Goal: Information Seeking & Learning: Check status

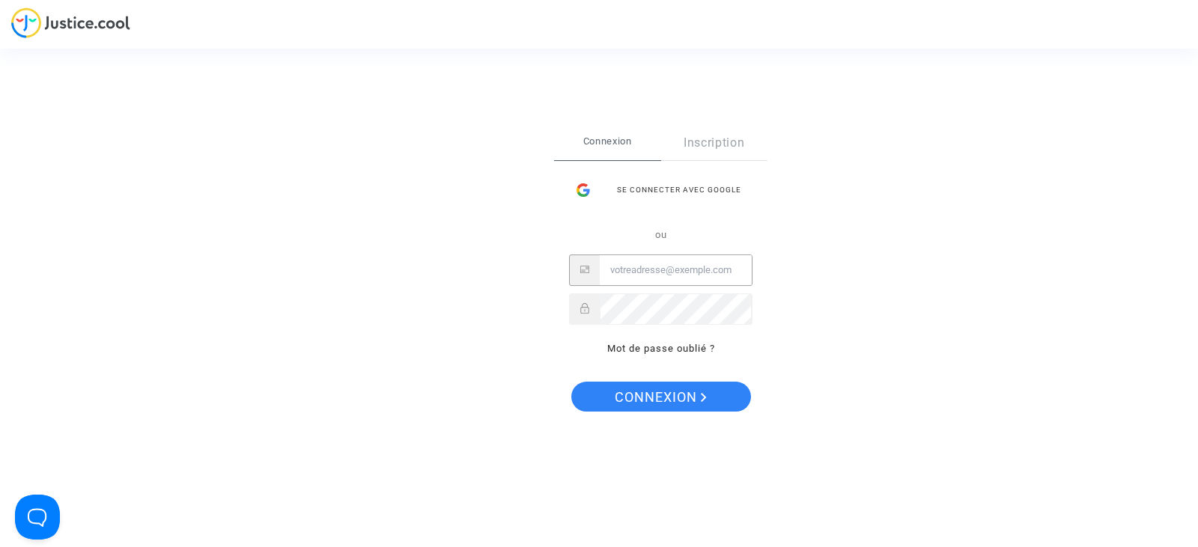
click at [653, 274] on input "Email" at bounding box center [676, 270] width 152 height 30
click at [571, 382] on button "Connexion" at bounding box center [661, 397] width 180 height 30
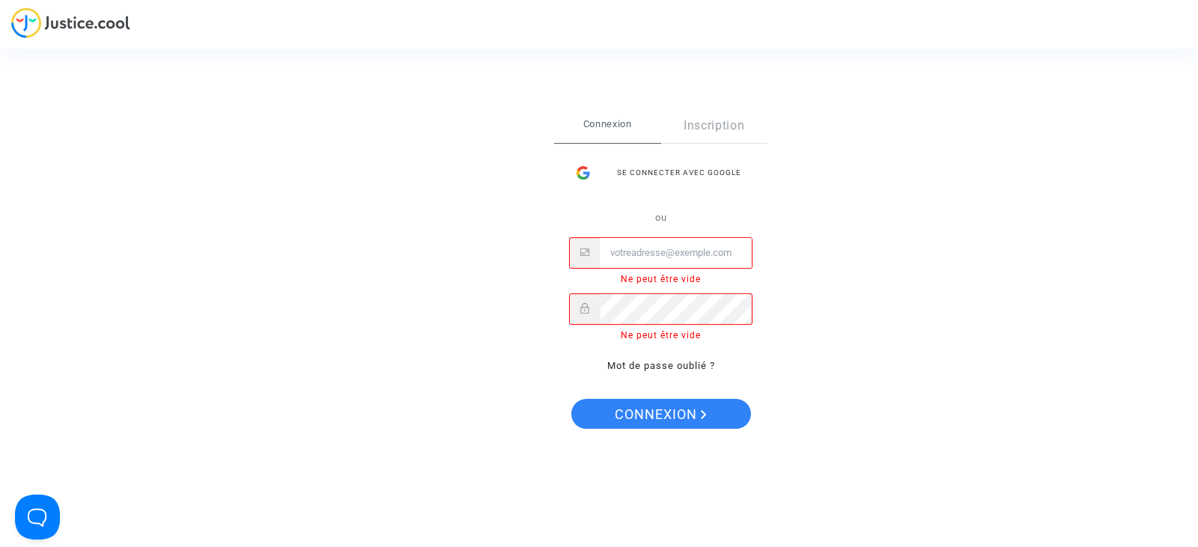
type input "cr.dispute@finnair.com"
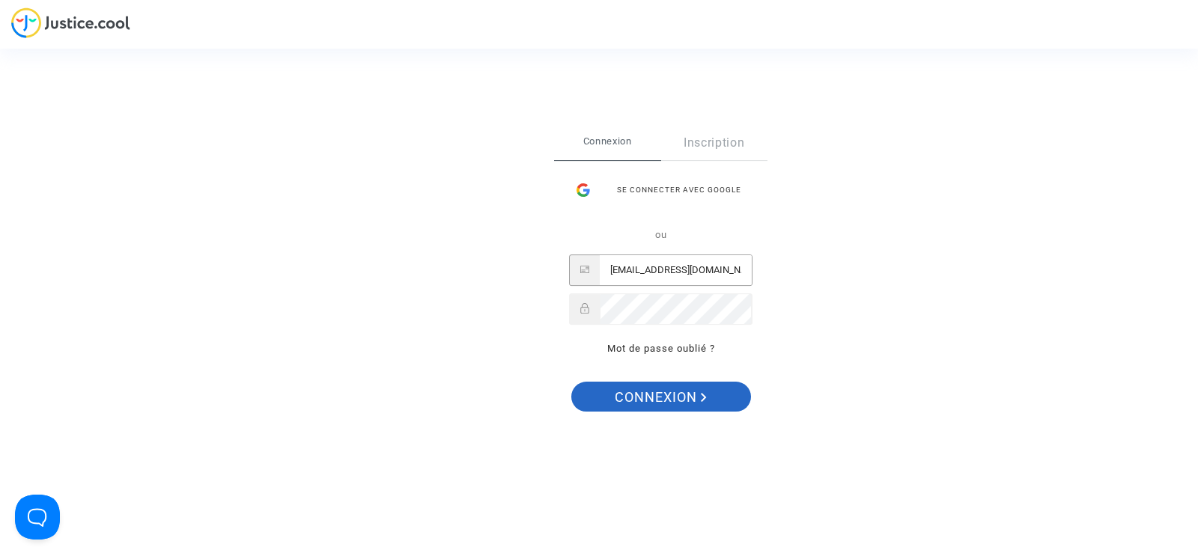
click at [699, 389] on span "Connexion" at bounding box center [661, 397] width 92 height 31
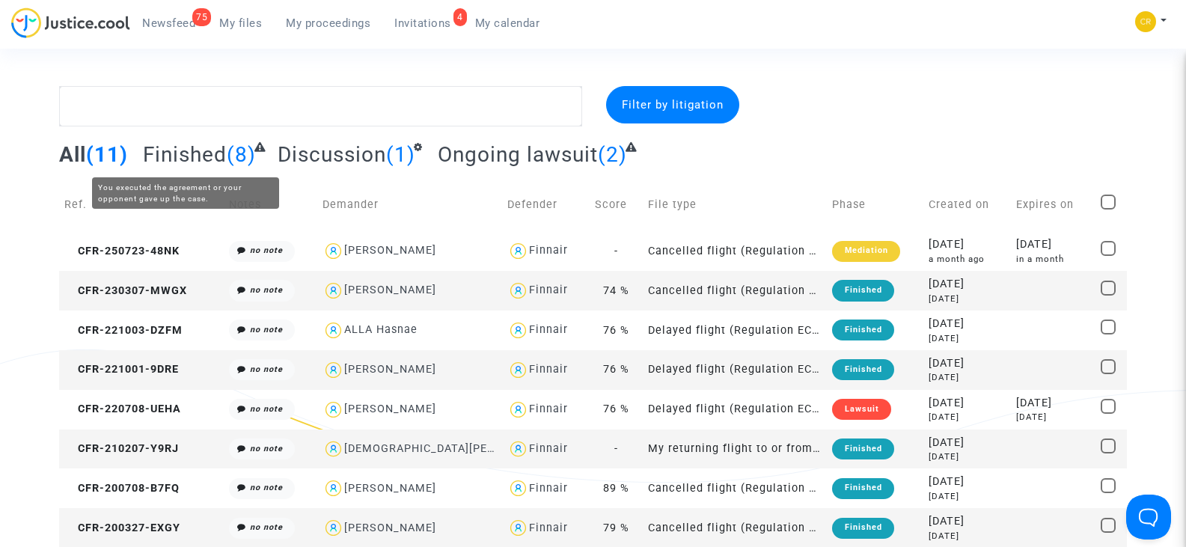
click at [186, 151] on span "Finished" at bounding box center [185, 154] width 84 height 25
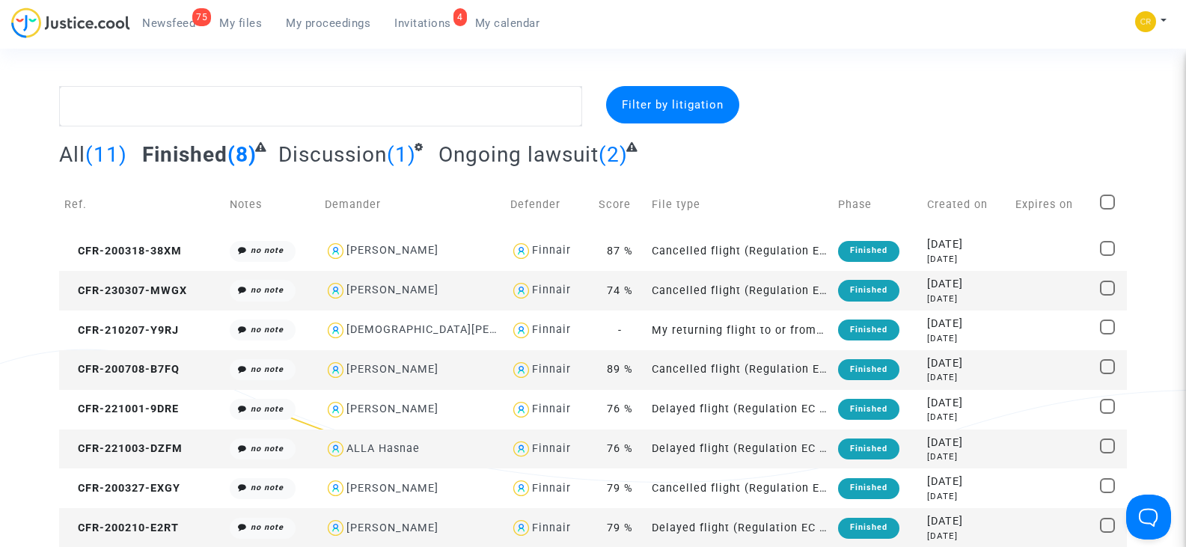
click at [76, 151] on span "All" at bounding box center [72, 154] width 26 height 25
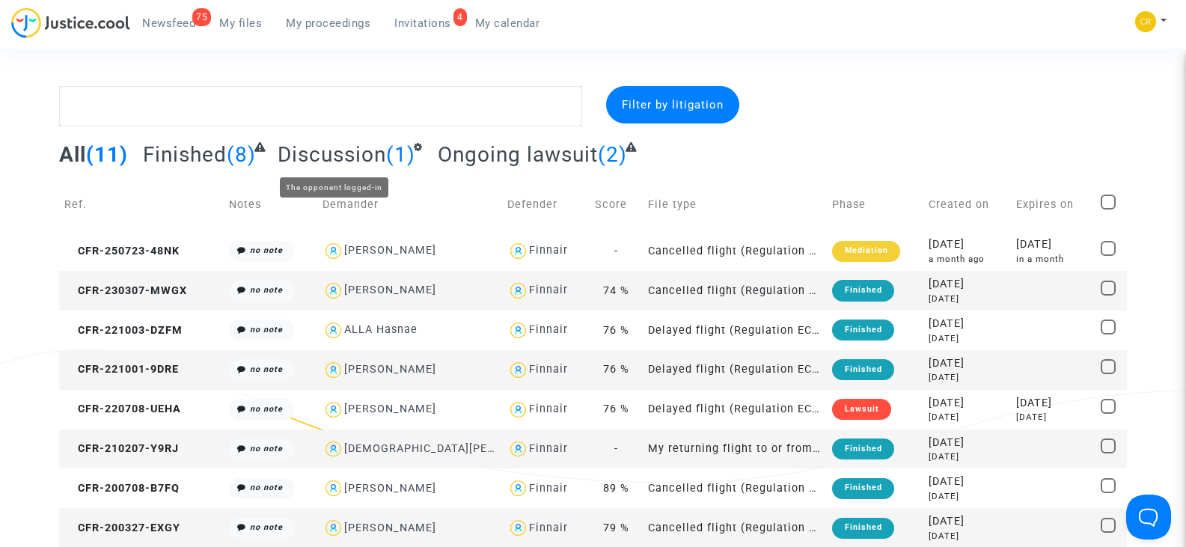
click at [340, 151] on span "Discussion" at bounding box center [332, 154] width 109 height 25
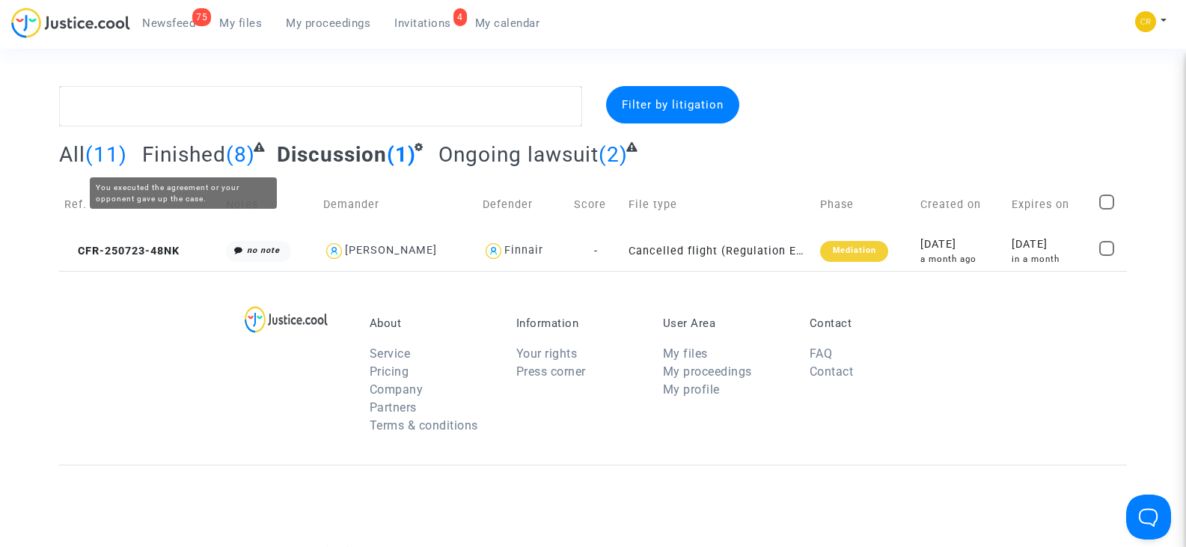
click at [191, 159] on span "Finished" at bounding box center [184, 154] width 84 height 25
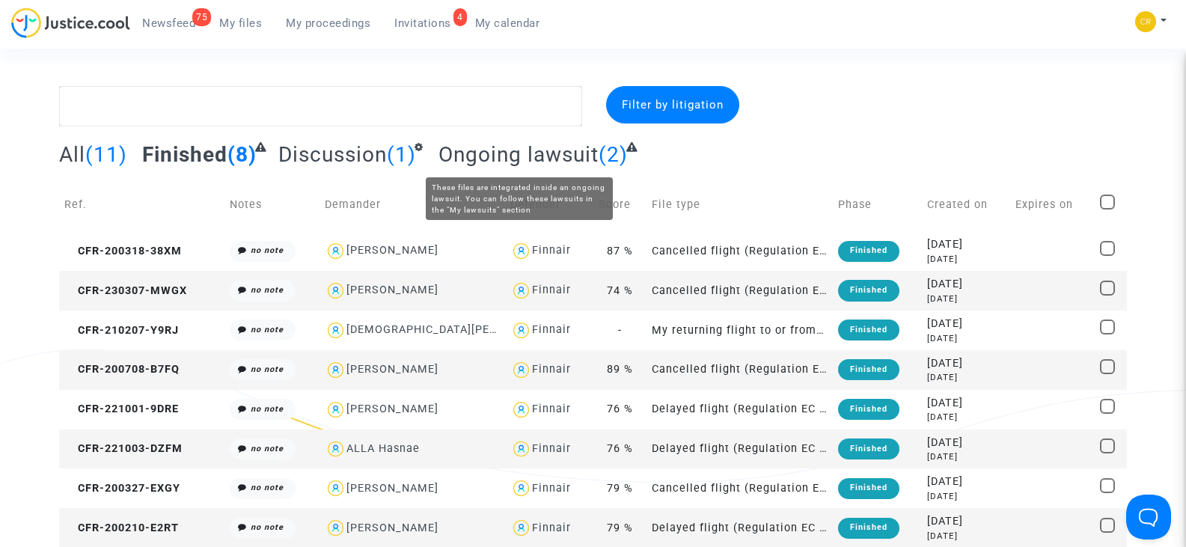
click at [500, 147] on span "Ongoing lawsuit" at bounding box center [519, 154] width 160 height 25
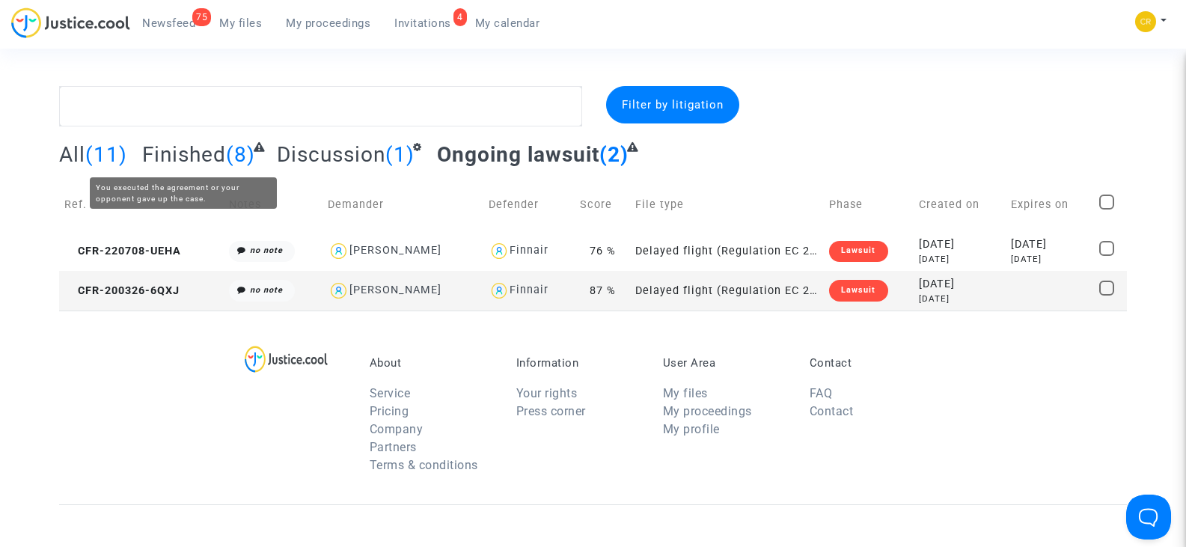
click at [203, 165] on span "Finished" at bounding box center [184, 154] width 84 height 25
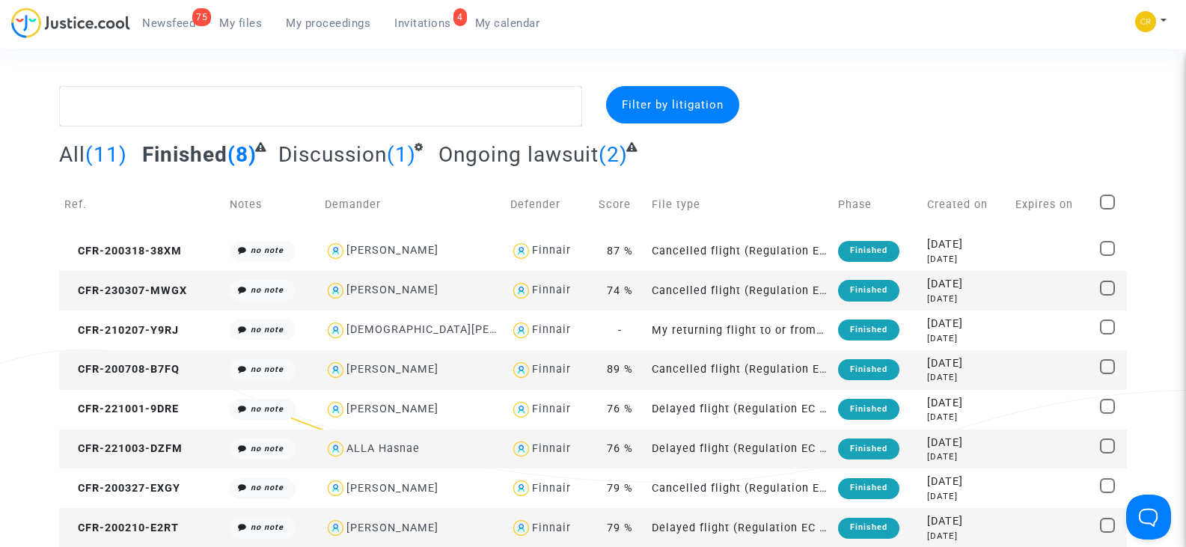
click at [65, 153] on span "All" at bounding box center [72, 154] width 26 height 25
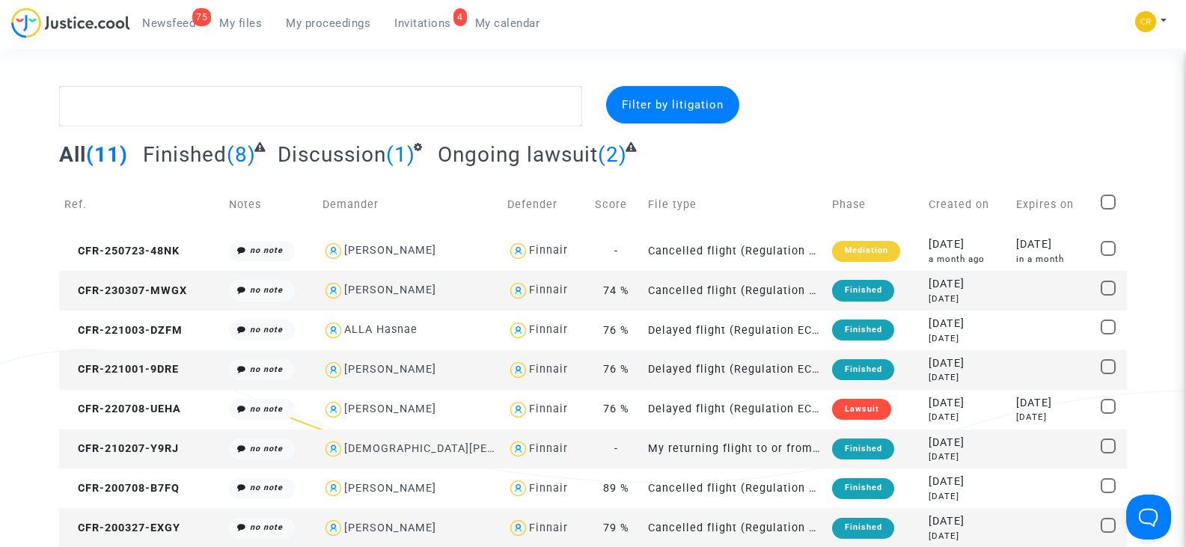
click at [426, 22] on span "Invitations" at bounding box center [422, 22] width 57 height 13
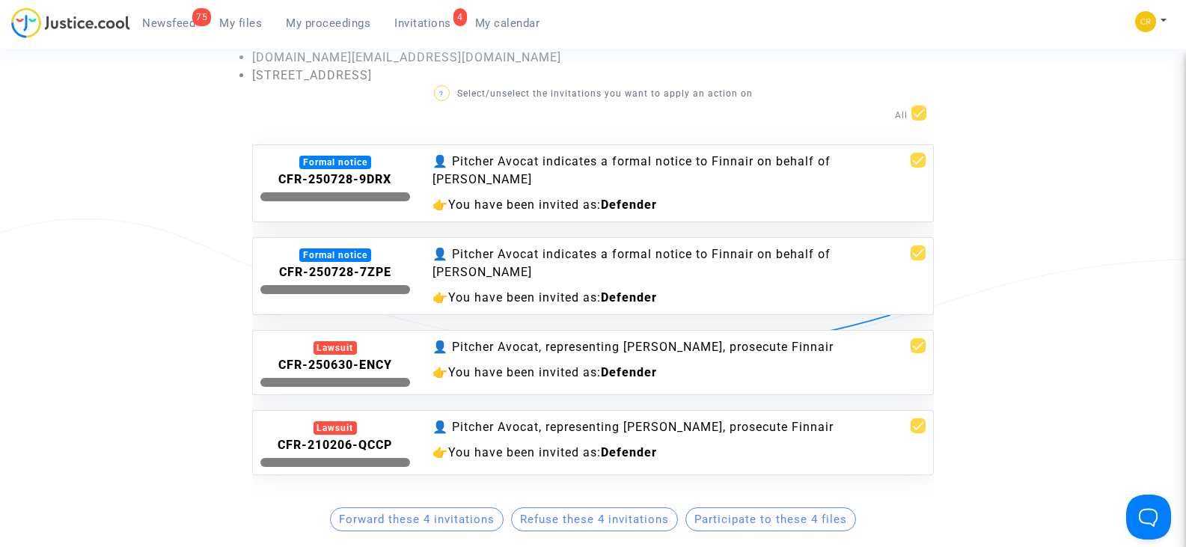
scroll to position [225, 0]
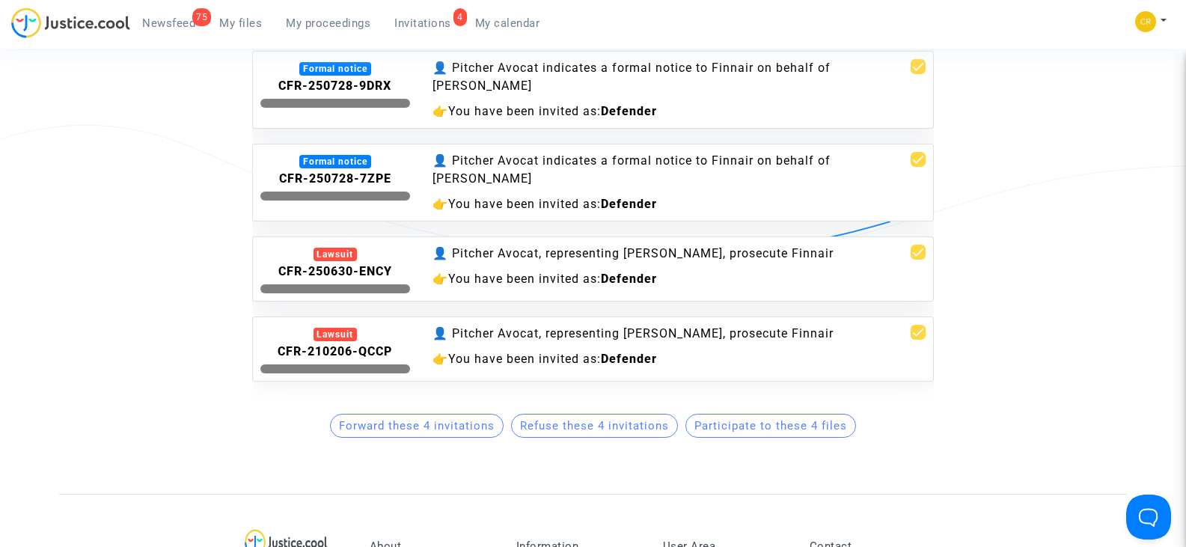
click at [182, 31] on link "75 Newsfeed" at bounding box center [168, 23] width 77 height 22
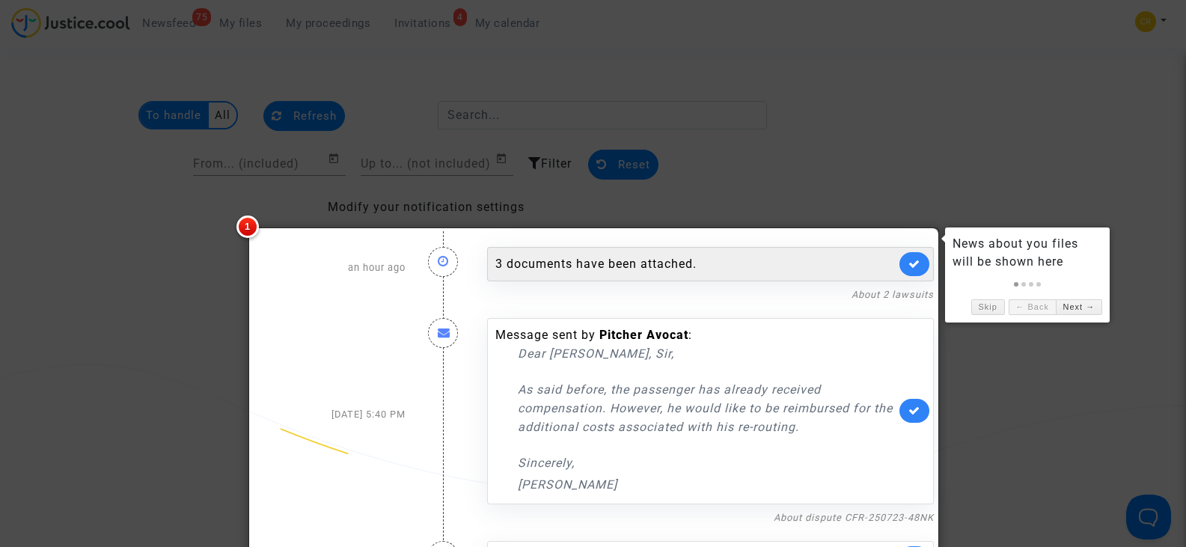
click at [727, 258] on div "3 documents have been attached." at bounding box center [696, 264] width 400 height 18
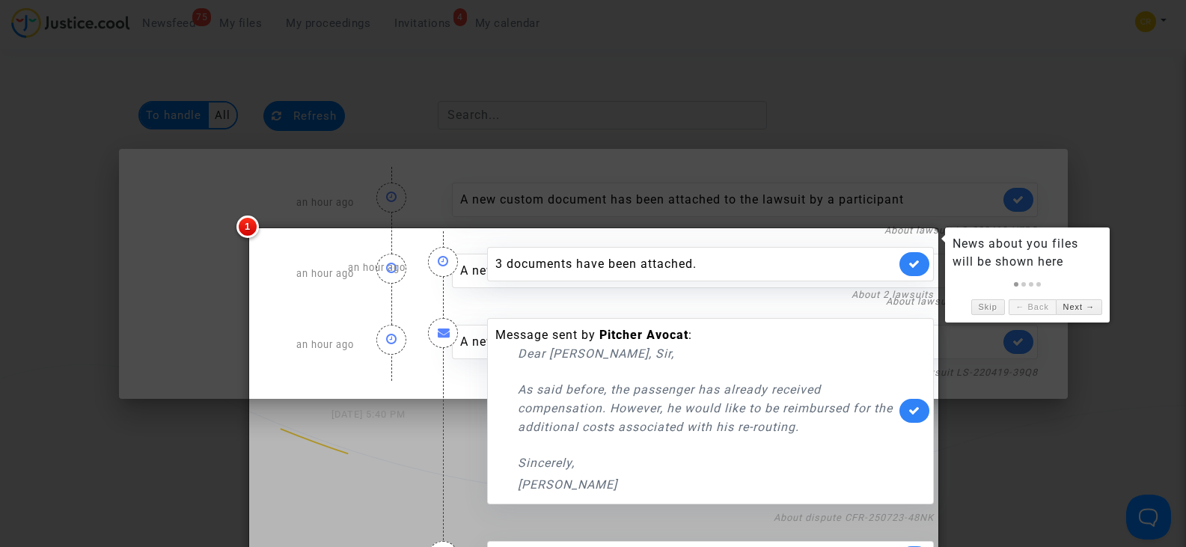
click at [1138, 195] on div at bounding box center [593, 273] width 1186 height 547
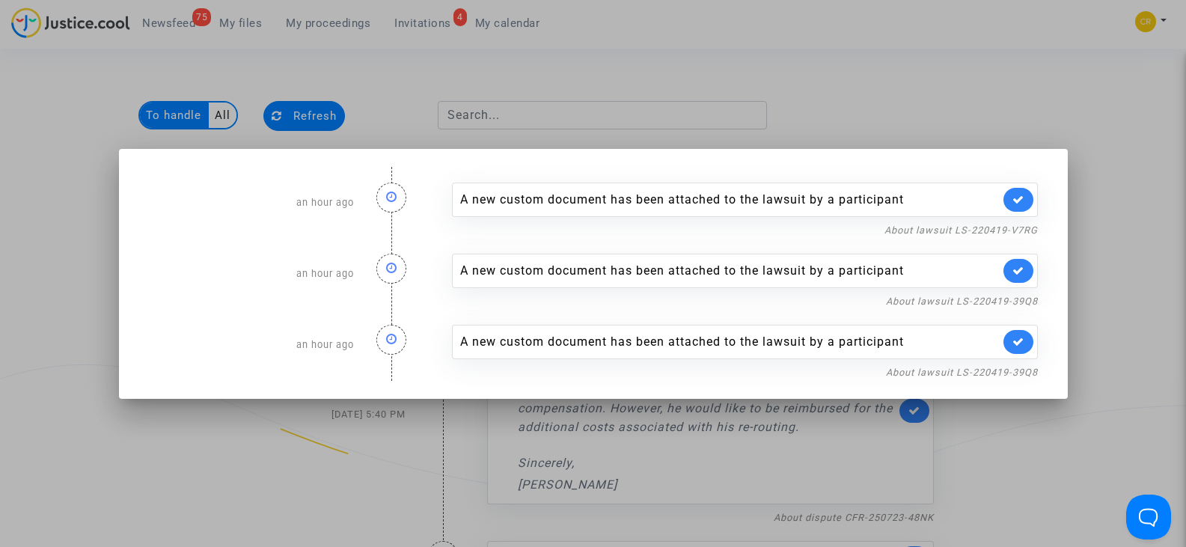
click at [602, 195] on div "A new custom document has been attached to the lawsuit by a participant" at bounding box center [730, 200] width 540 height 18
click at [958, 228] on link "About lawsuit LS-220419-V7RG" at bounding box center [961, 230] width 153 height 11
click at [730, 34] on div at bounding box center [593, 273] width 1186 height 547
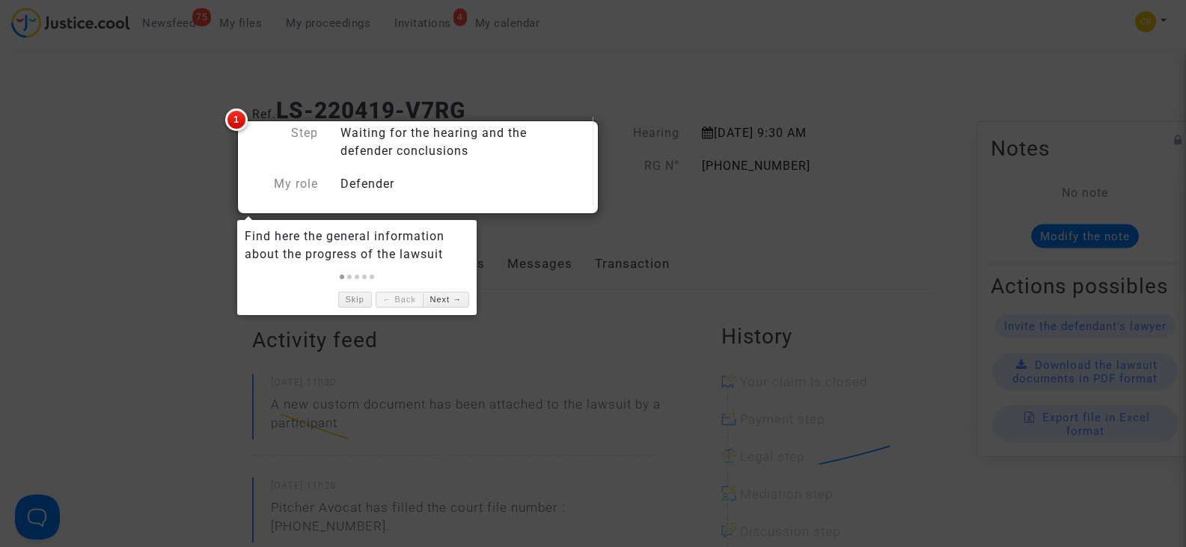
click at [118, 288] on div at bounding box center [593, 273] width 1186 height 547
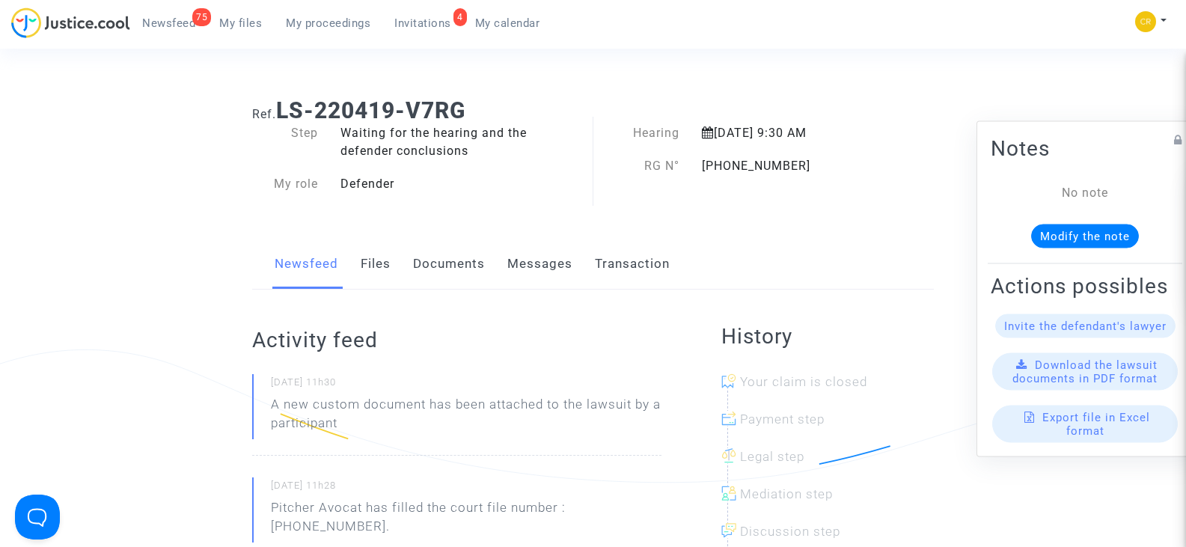
click at [445, 264] on link "Documents" at bounding box center [449, 264] width 72 height 49
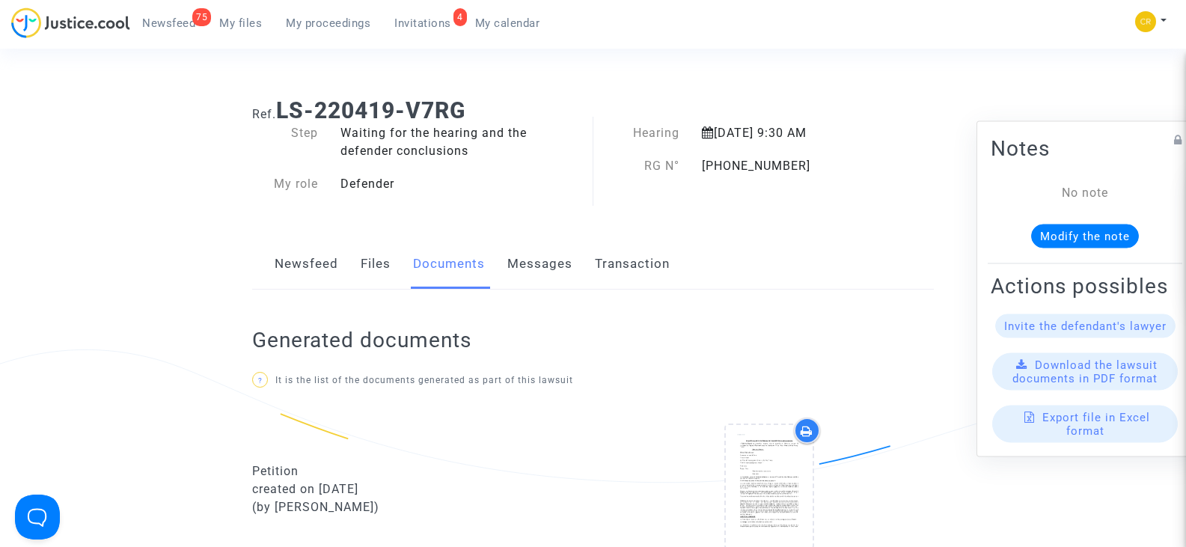
click at [542, 258] on link "Messages" at bounding box center [540, 264] width 65 height 49
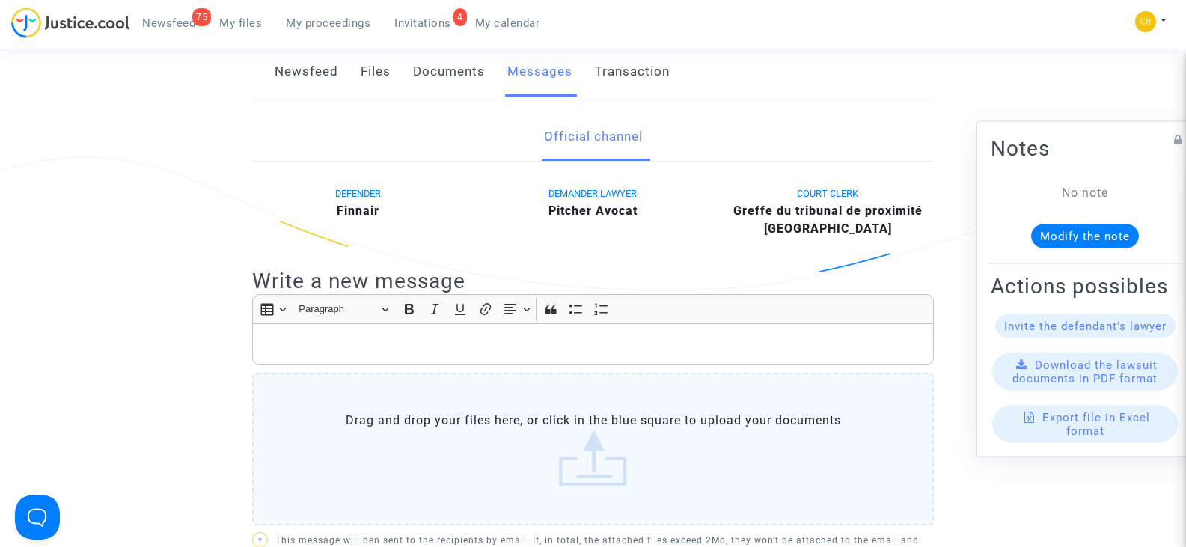
scroll to position [515, 0]
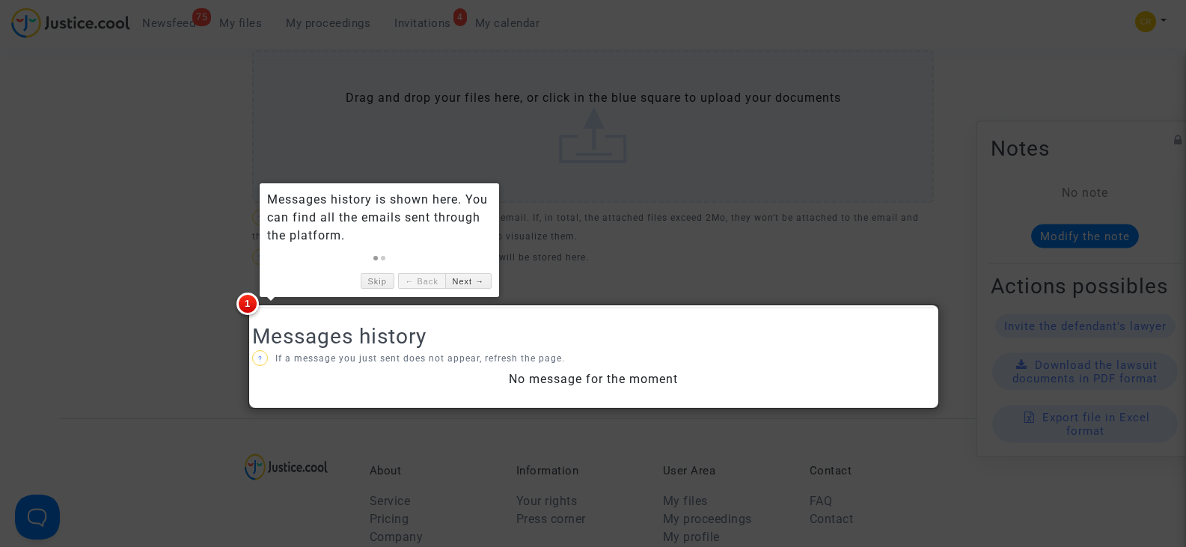
click at [91, 281] on div at bounding box center [593, 273] width 1186 height 547
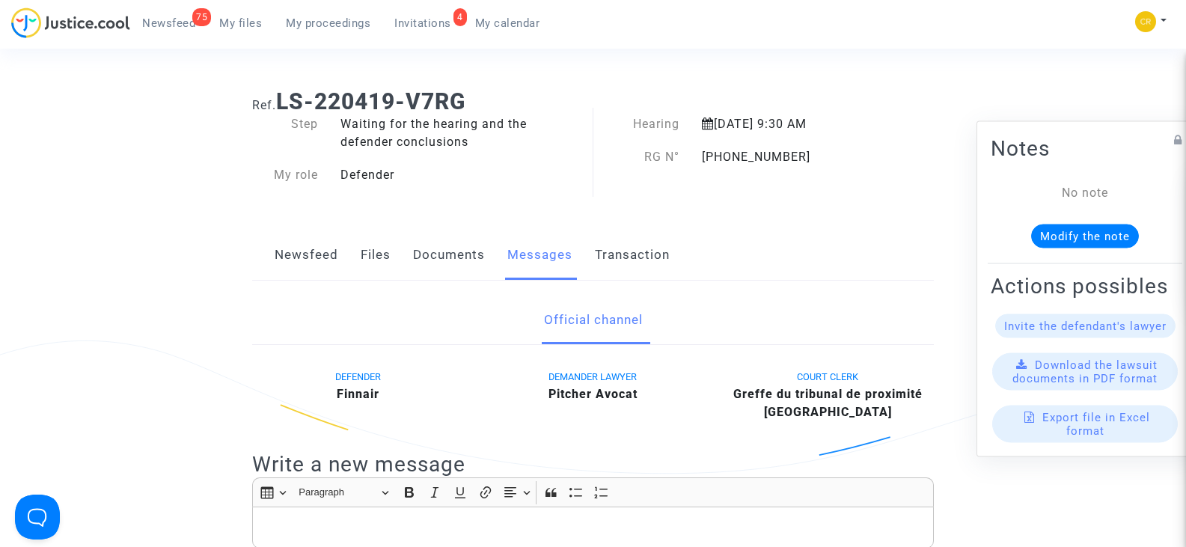
scroll to position [0, 0]
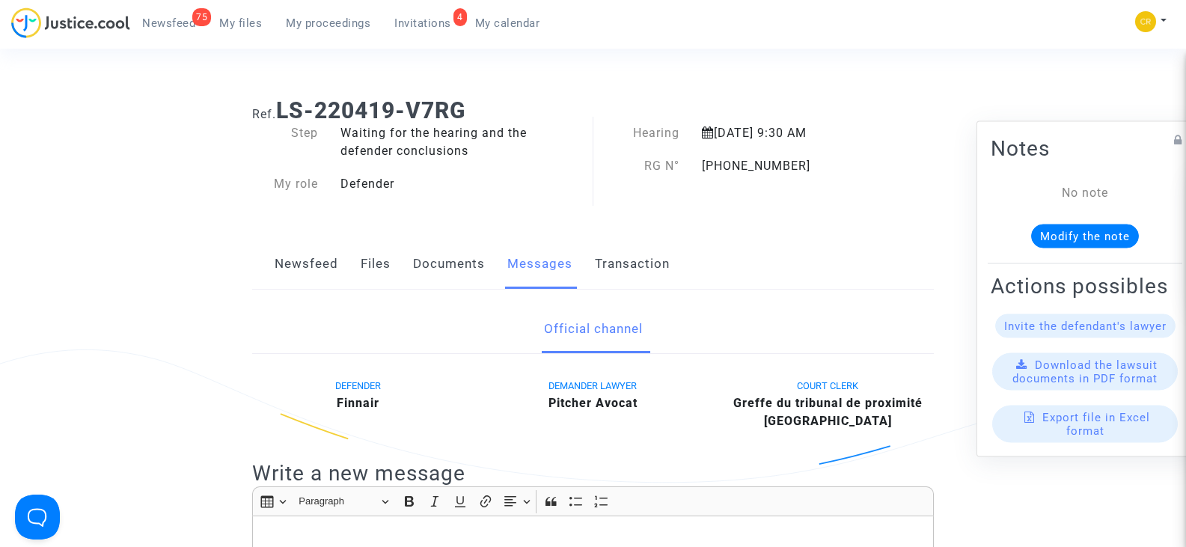
click at [373, 267] on link "Files" at bounding box center [376, 264] width 30 height 49
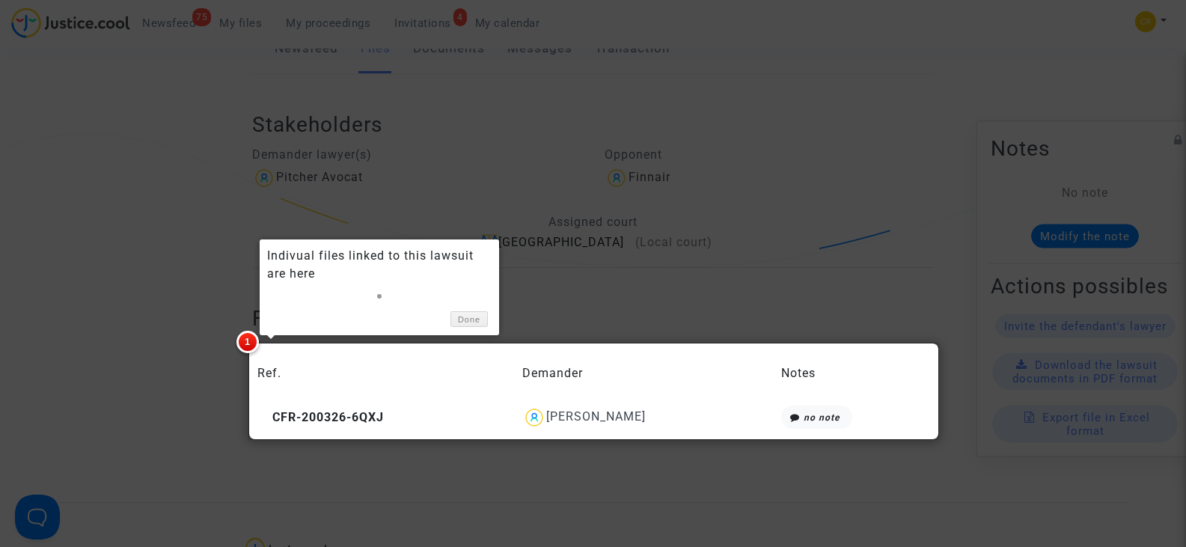
scroll to position [299, 0]
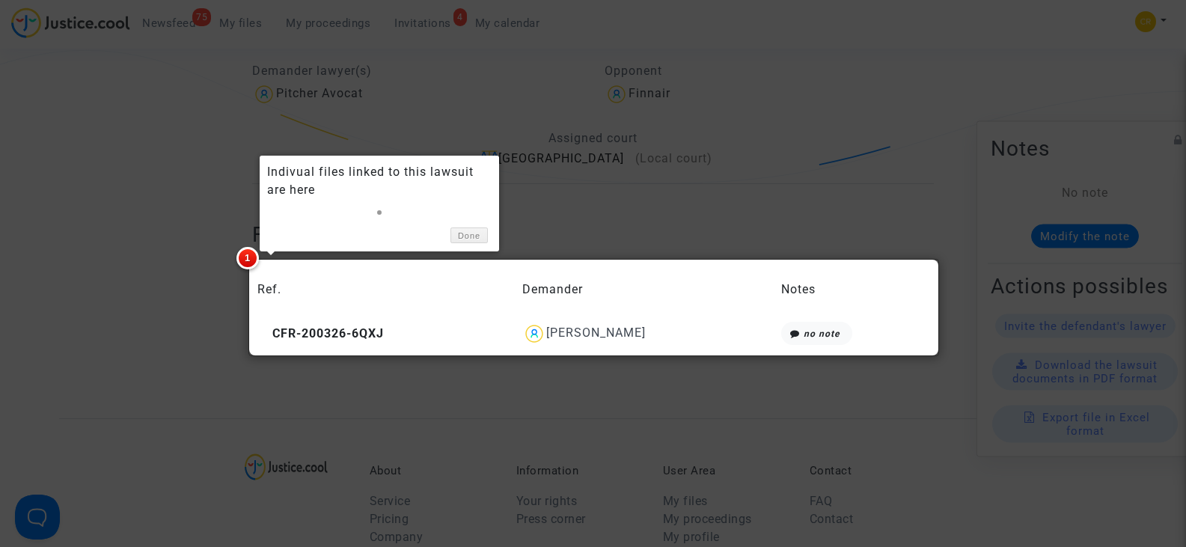
click at [112, 225] on div at bounding box center [593, 273] width 1186 height 547
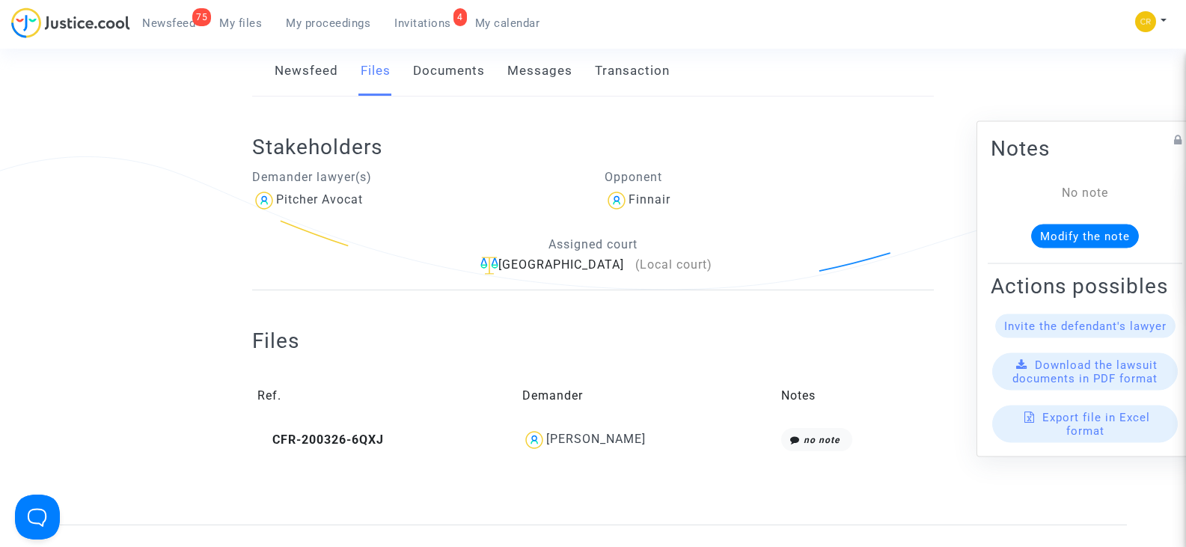
scroll to position [0, 0]
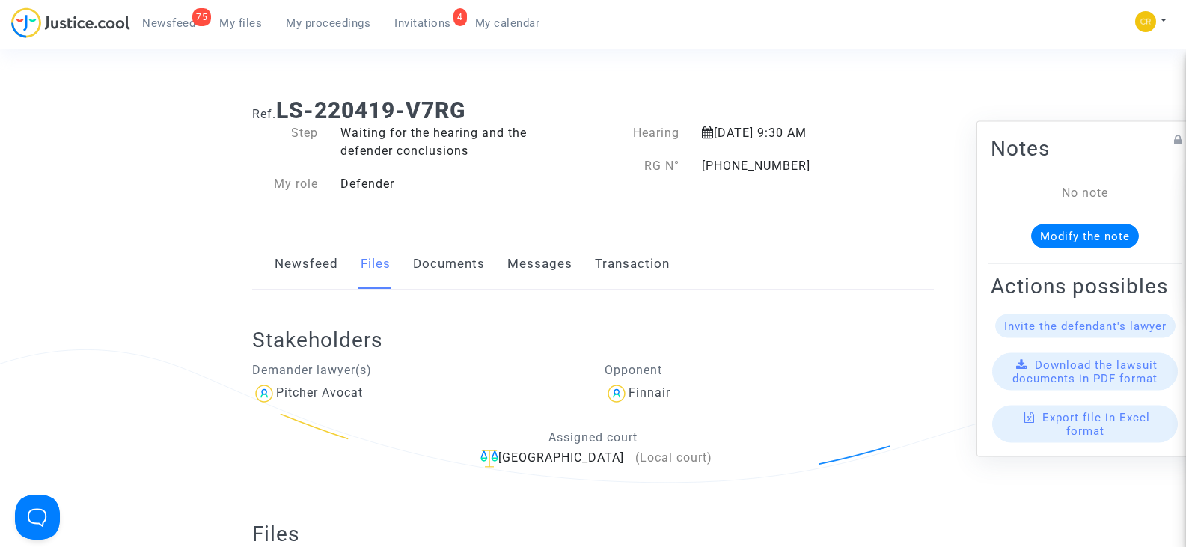
click at [284, 272] on link "Newsfeed" at bounding box center [307, 264] width 64 height 49
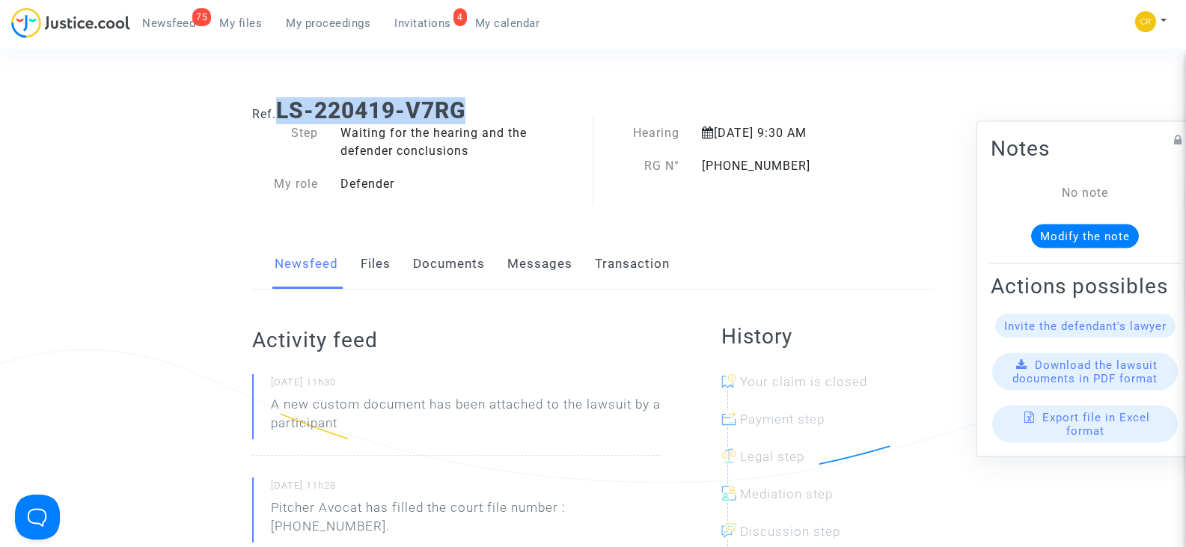
drag, startPoint x: 469, startPoint y: 108, endPoint x: 275, endPoint y: 105, distance: 193.9
click at [276, 106] on h1 "Ref. LS-220419-V7RG" at bounding box center [593, 110] width 682 height 27
copy h1 "LS-220419-V7RG"
